Goal: Transaction & Acquisition: Purchase product/service

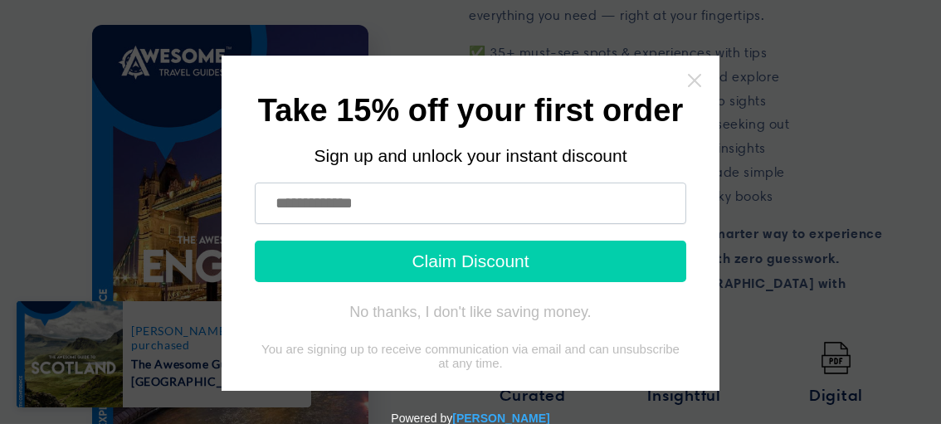
click at [690, 81] on icon "Close widget" at bounding box center [694, 80] width 17 height 17
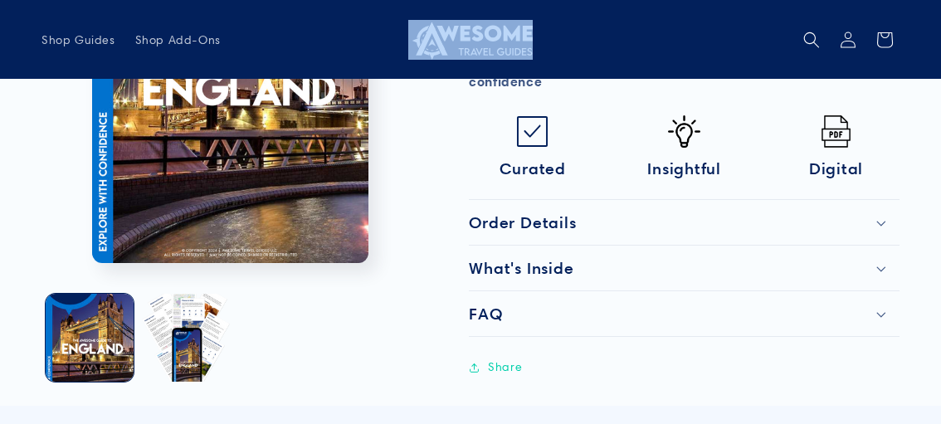
scroll to position [878, 0]
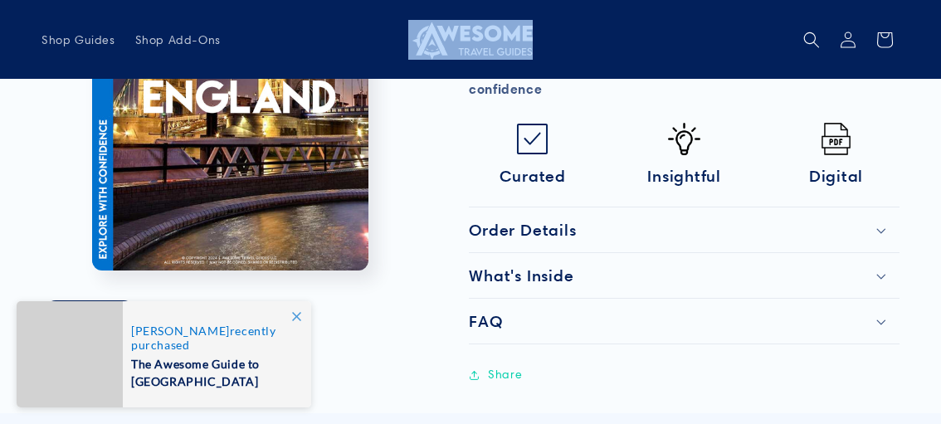
drag, startPoint x: 63, startPoint y: 122, endPoint x: 640, endPoint y: 66, distance: 579.5
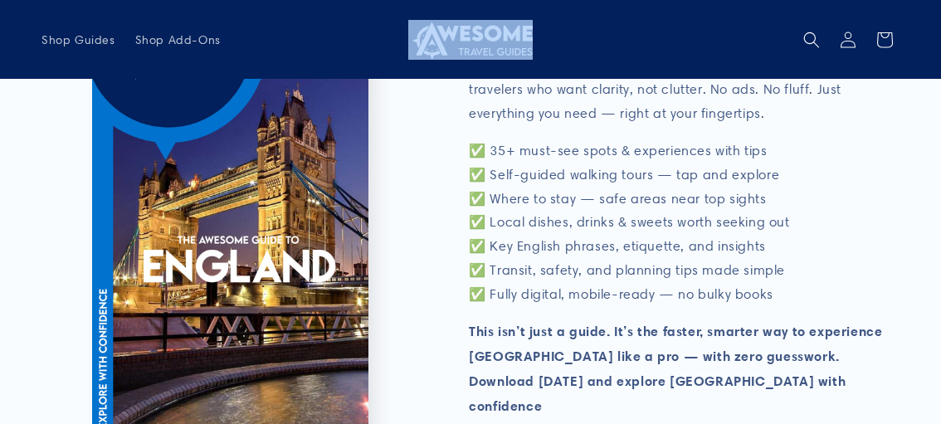
copy header "Search"
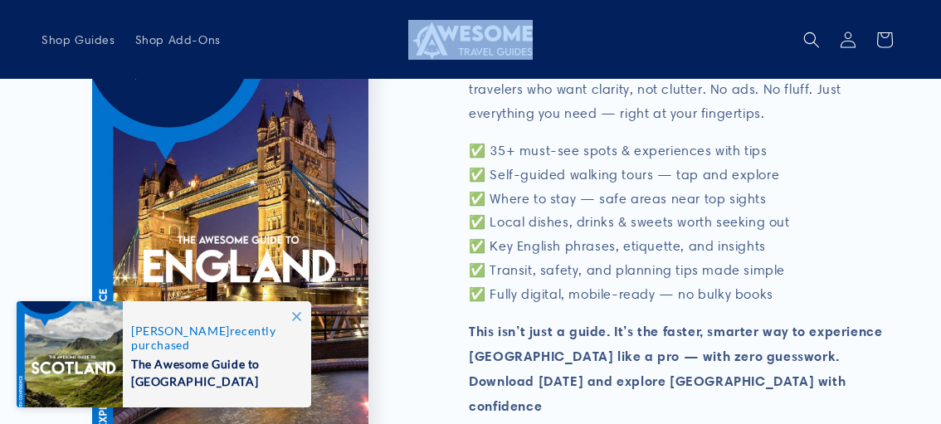
click at [430, 338] on div "DIGITAL TRAVEL GUIDE The Awesome Guide to [GEOGRAPHIC_DATA] The Awesome Guide t…" at bounding box center [663, 131] width 472 height 1155
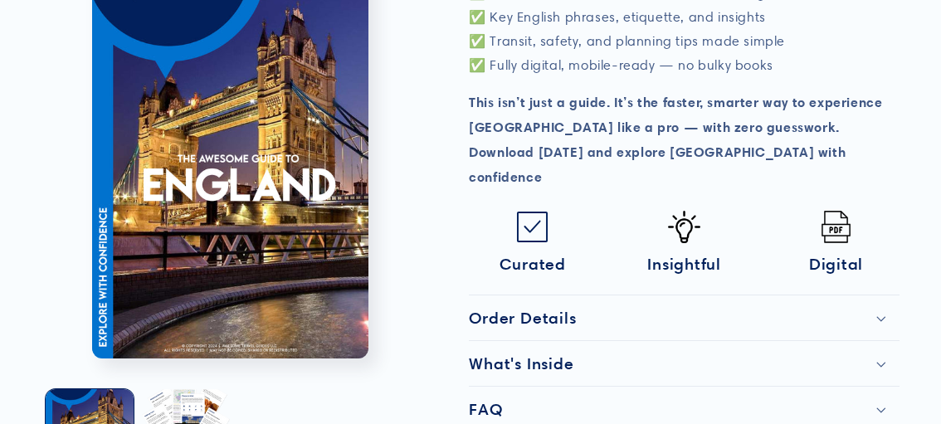
scroll to position [1185, 0]
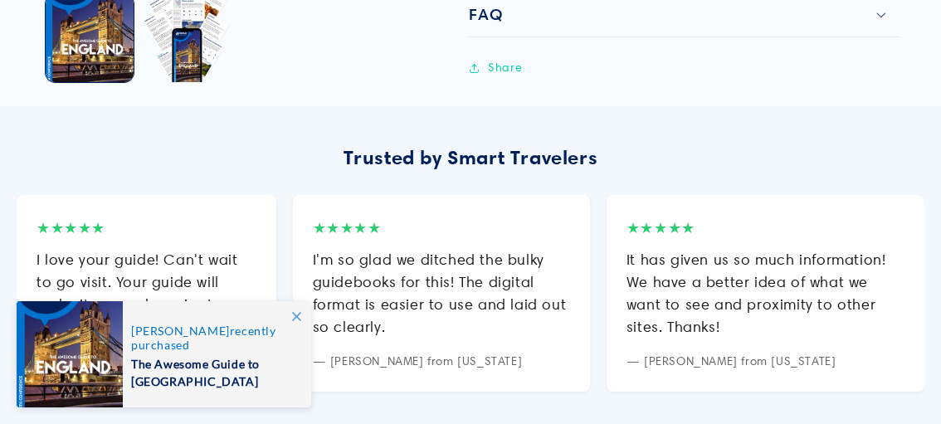
drag, startPoint x: 283, startPoint y: 364, endPoint x: 157, endPoint y: 364, distance: 126.2
click at [173, 368] on span "The Awesome Guide to [GEOGRAPHIC_DATA]" at bounding box center [212, 371] width 163 height 38
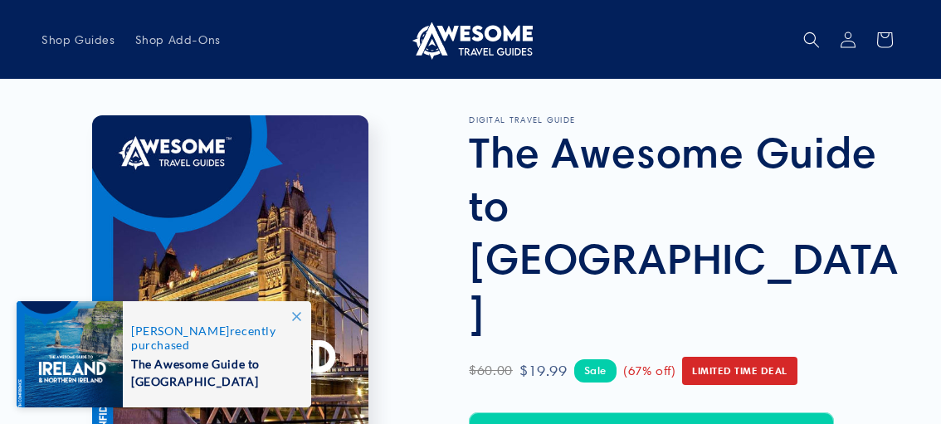
drag, startPoint x: 127, startPoint y: 349, endPoint x: 205, endPoint y: 352, distance: 78.1
click at [205, 352] on div "Michaela recently purchased The Awesome Guide to Ireland" at bounding box center [217, 354] width 188 height 106
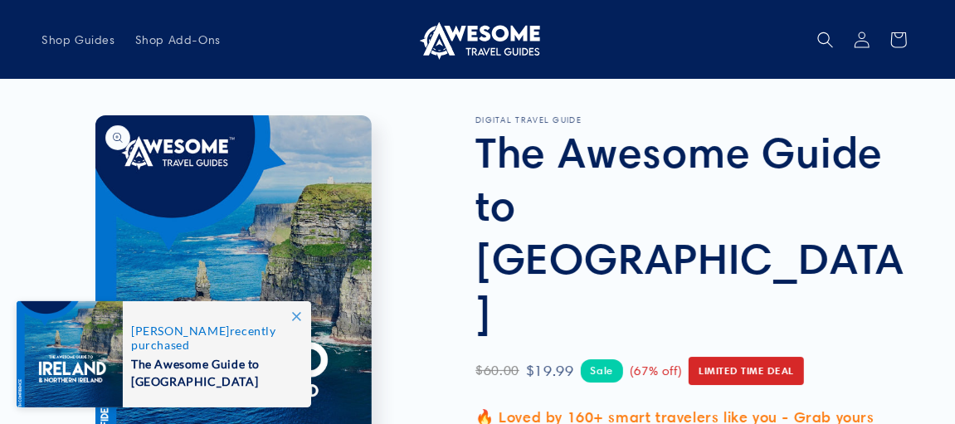
scroll to position [17, 0]
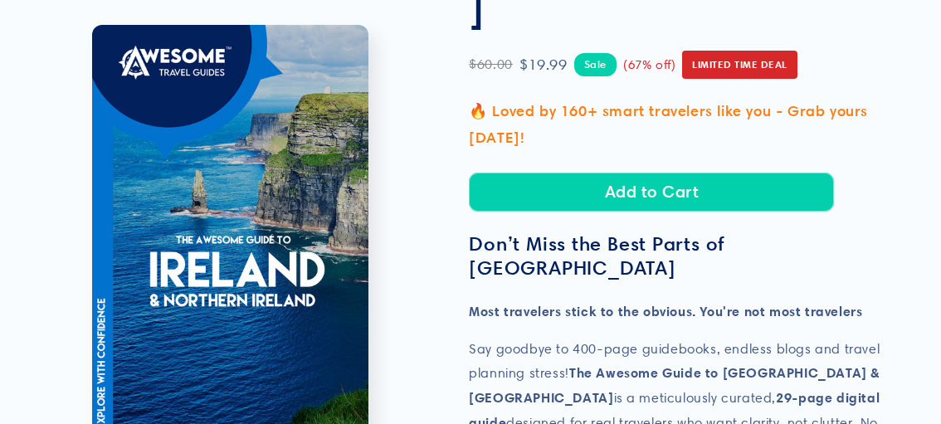
scroll to position [0, 0]
